Goal: Transaction & Acquisition: Purchase product/service

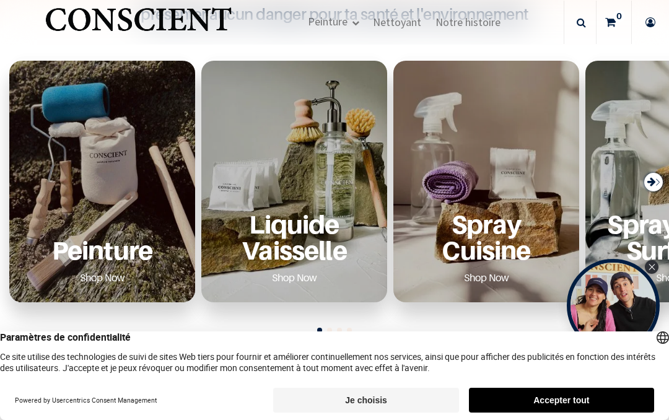
scroll to position [440, 0]
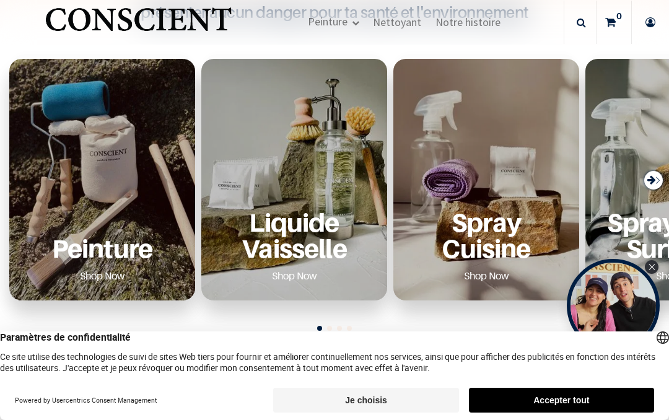
click at [122, 212] on div "Peinture Shop Now" at bounding box center [102, 247] width 156 height 76
click at [116, 221] on div "Peinture Shop Now" at bounding box center [102, 247] width 156 height 76
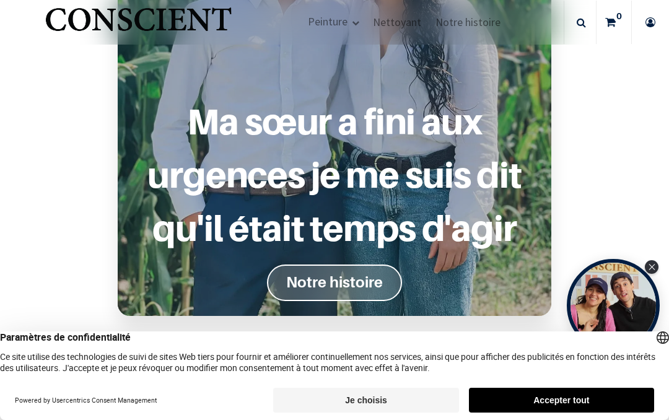
scroll to position [1048, 0]
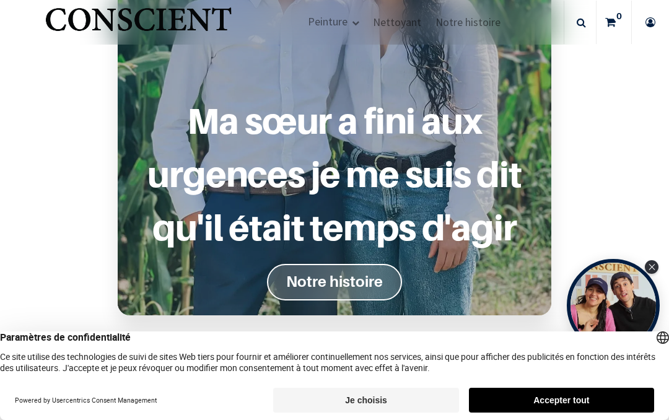
click at [610, 141] on section "Ma sœur a fini aux urgences je me suis dit qu'il était temps d'agir Notre histo…" at bounding box center [334, 51] width 669 height 638
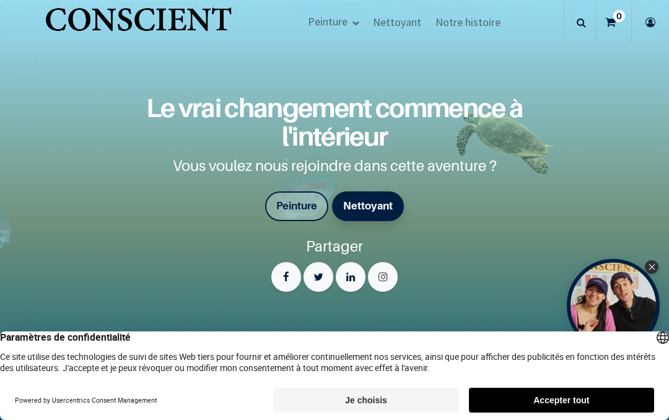
scroll to position [2062, 0]
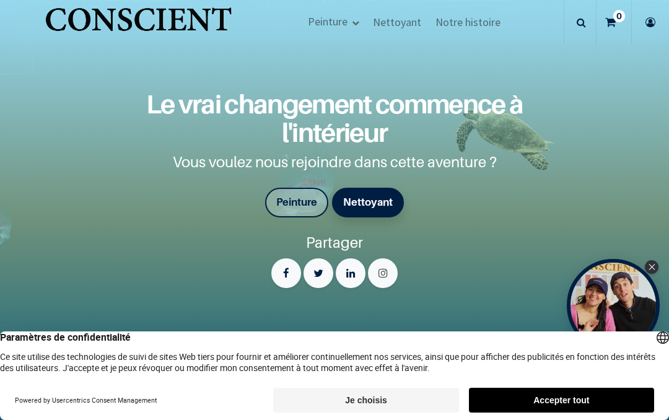
click at [308, 196] on font "Peinture" at bounding box center [296, 202] width 41 height 12
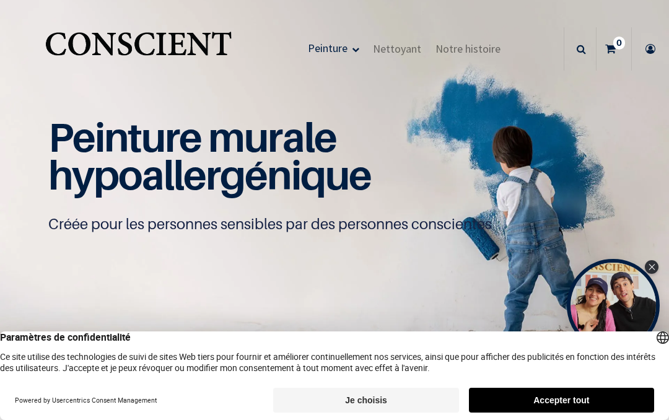
scroll to position [1, 0]
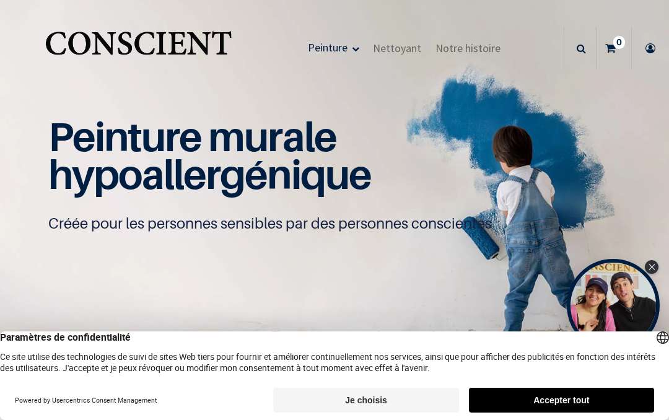
click at [397, 365] on div "Paramètres de confidentialité Ce site utilise des technologies de suivi de site…" at bounding box center [334, 351] width 669 height 41
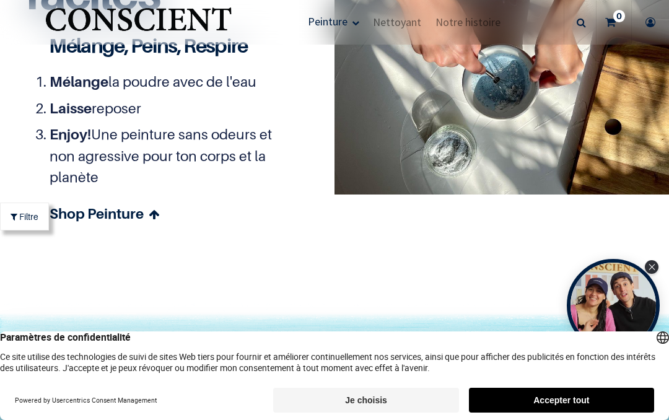
scroll to position [3129, 0]
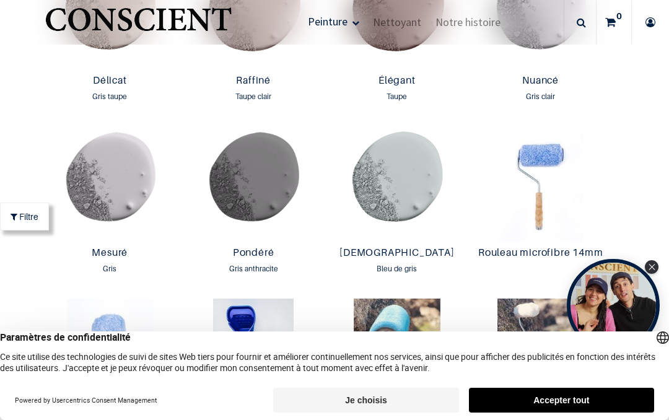
click at [502, 407] on button "Accepter tout" at bounding box center [561, 400] width 185 height 25
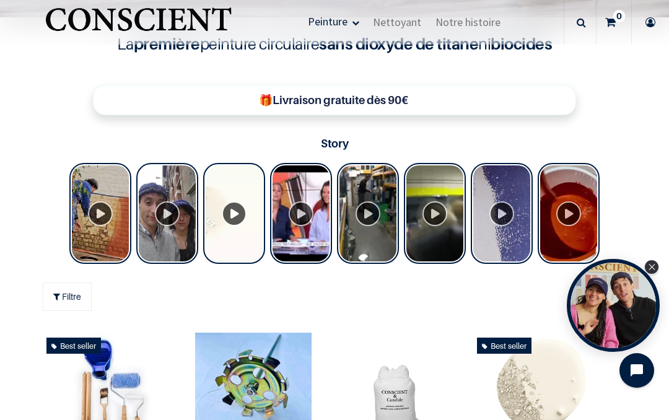
scroll to position [385, 0]
click at [90, 233] on div "Tolstoy Stories" at bounding box center [100, 213] width 62 height 101
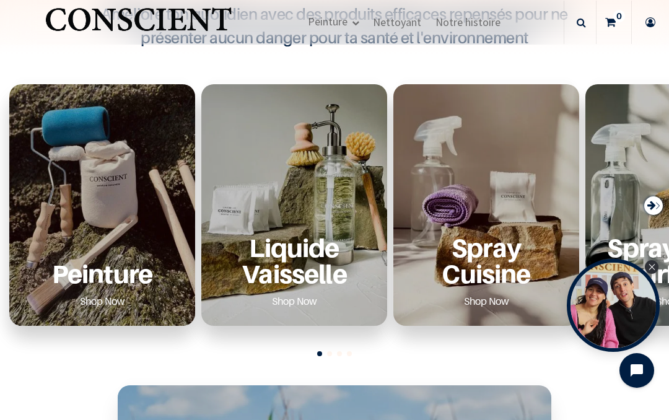
scroll to position [419, 0]
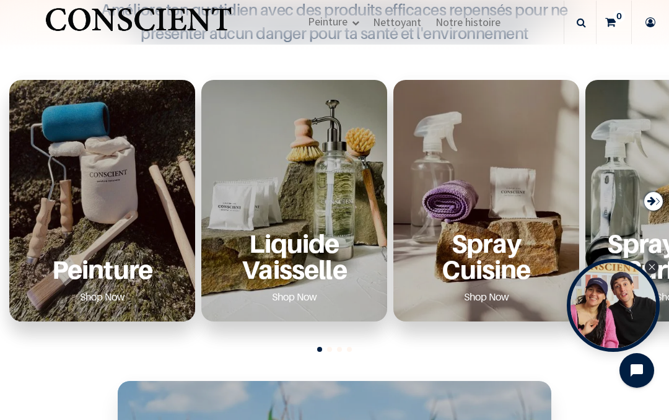
click at [659, 204] on div "Next slide" at bounding box center [653, 201] width 19 height 19
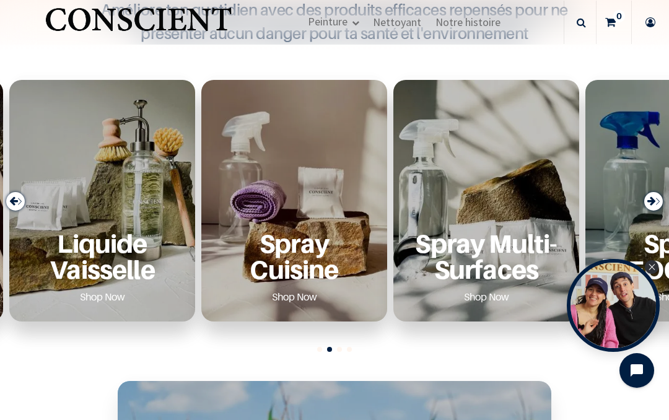
click at [662, 196] on div "Next slide" at bounding box center [653, 201] width 19 height 19
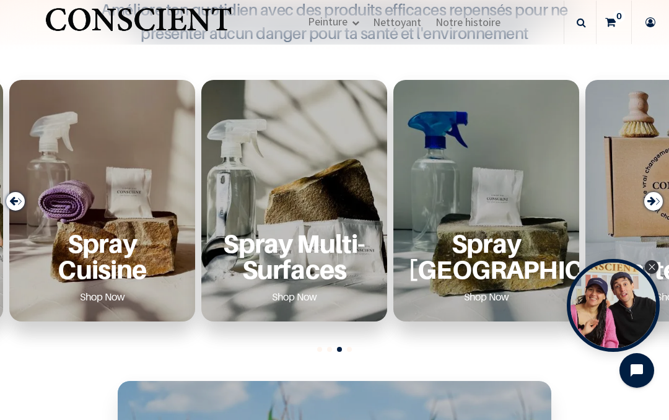
click at [662, 198] on div "Next slide" at bounding box center [653, 201] width 19 height 19
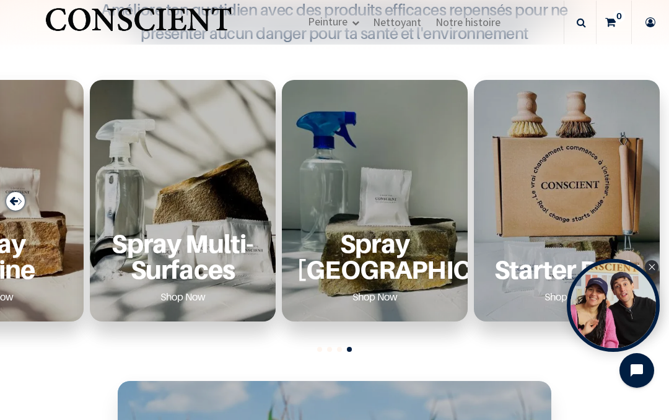
click at [661, 209] on div "Peinture Shop Now Liquide Vaisselle Shop Now Shop Now" at bounding box center [334, 205] width 669 height 311
click at [573, 188] on div "Starter Pack Shop Now" at bounding box center [567, 200] width 186 height 241
click at [570, 187] on div "Starter Pack Shop Now" at bounding box center [567, 200] width 186 height 241
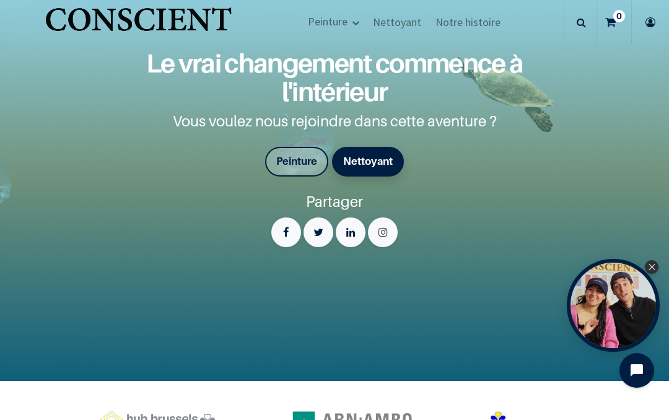
scroll to position [2109, 0]
